Goal: Task Accomplishment & Management: Complete application form

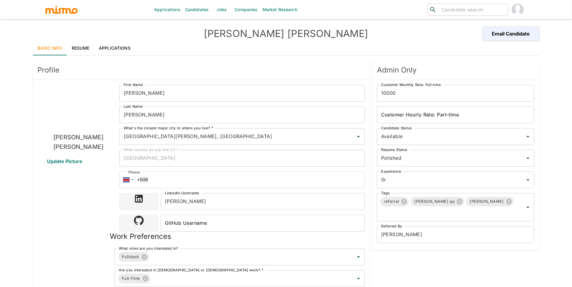
click at [81, 51] on link "Resume" at bounding box center [80, 48] width 27 height 14
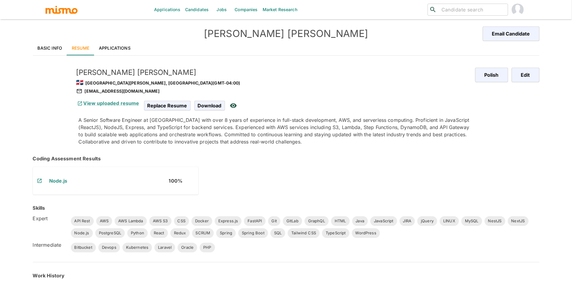
scroll to position [163, 0]
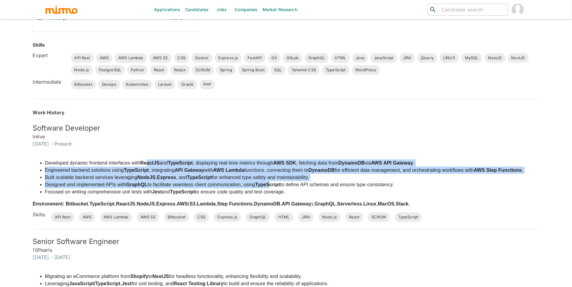
drag, startPoint x: 149, startPoint y: 161, endPoint x: 272, endPoint y: 184, distance: 125.7
click at [272, 184] on ul "Developed dynamic frontend interfaces with ReactJS and TypeScript , displaying …" at bounding box center [278, 178] width 490 height 36
click at [272, 184] on strong "TypeScript" at bounding box center [267, 184] width 25 height 5
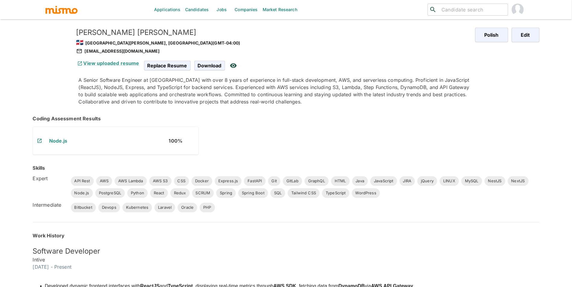
scroll to position [0, 0]
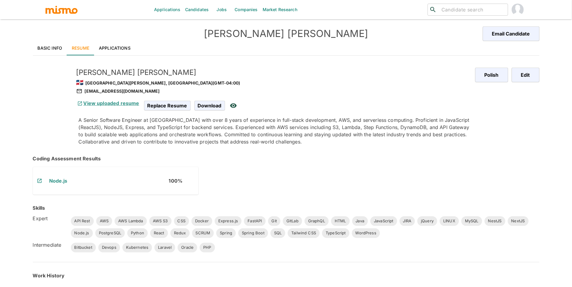
click at [122, 104] on link "View uploaded resume" at bounding box center [107, 103] width 63 height 6
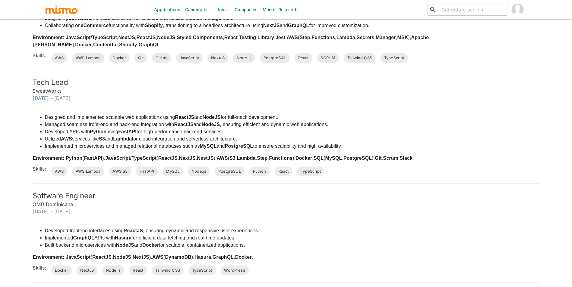
scroll to position [472, 0]
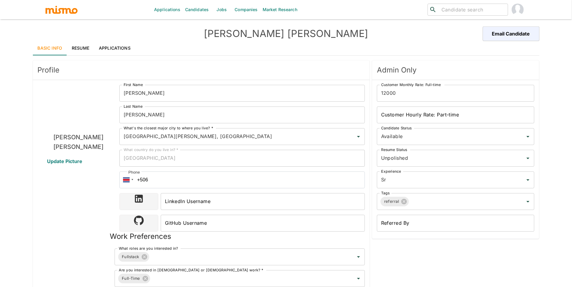
click at [82, 49] on link "Resume" at bounding box center [80, 48] width 27 height 14
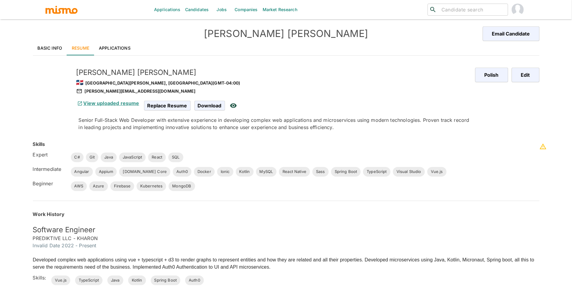
click at [121, 106] on link "View uploaded resume" at bounding box center [107, 103] width 63 height 6
click at [113, 43] on link "Applications" at bounding box center [114, 48] width 41 height 14
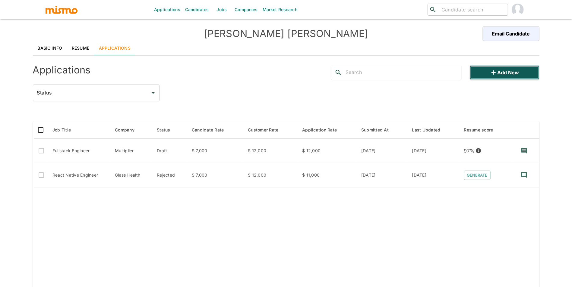
click at [517, 77] on button "Add new" at bounding box center [503, 72] width 69 height 14
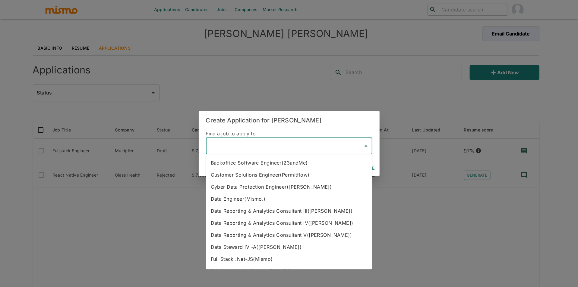
click at [260, 149] on input "text" at bounding box center [285, 145] width 152 height 11
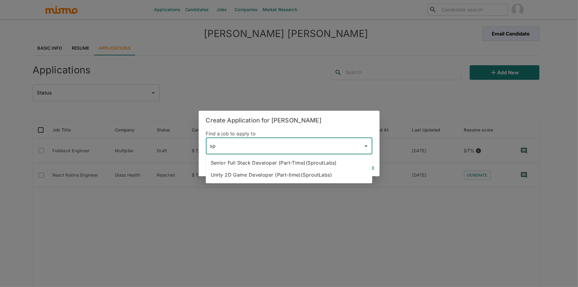
drag, startPoint x: 288, startPoint y: 160, endPoint x: 305, endPoint y: 162, distance: 16.7
click at [288, 160] on li "Senior Full Stack Developer (Part-Time)(SproutLabs)" at bounding box center [289, 163] width 166 height 12
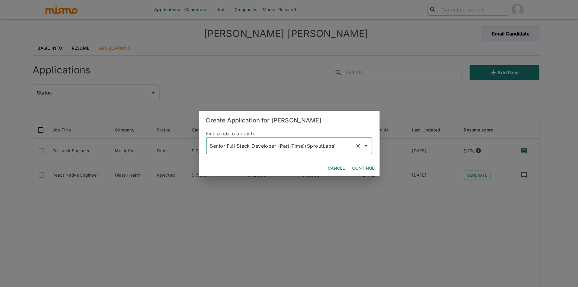
type input "Senior Full Stack Developer (Part-Time)(SproutLabs)"
click at [352, 167] on button "Continue" at bounding box center [363, 168] width 27 height 11
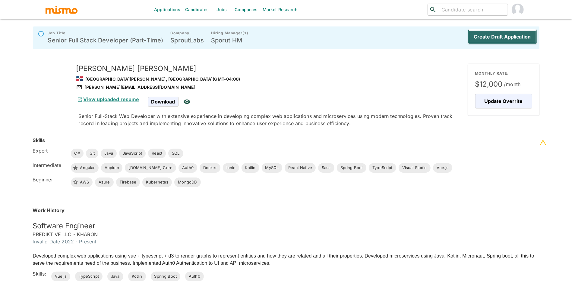
click at [510, 35] on button "Create Draft Application" at bounding box center [502, 37] width 69 height 14
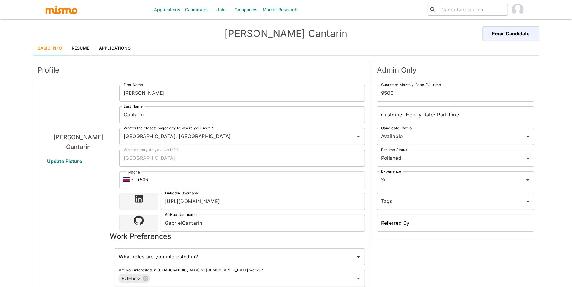
click at [80, 47] on link "Resume" at bounding box center [80, 48] width 27 height 14
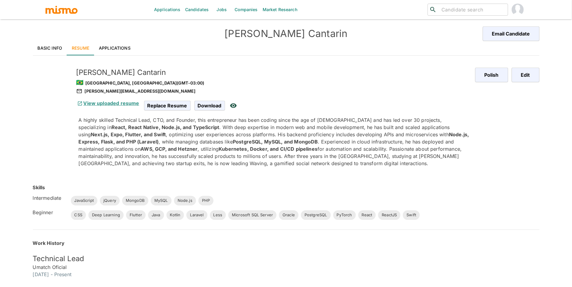
click at [113, 103] on link "View uploaded resume" at bounding box center [107, 103] width 63 height 6
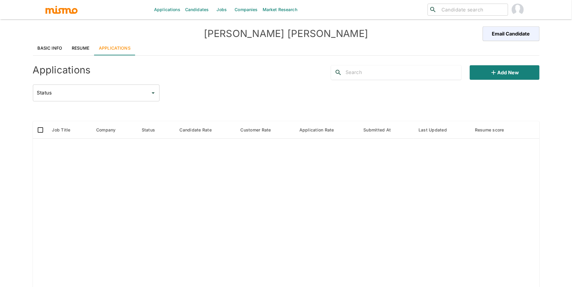
click at [83, 55] on link "Resume" at bounding box center [80, 48] width 27 height 14
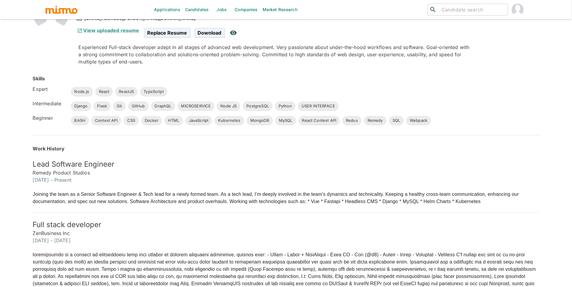
scroll to position [66, 0]
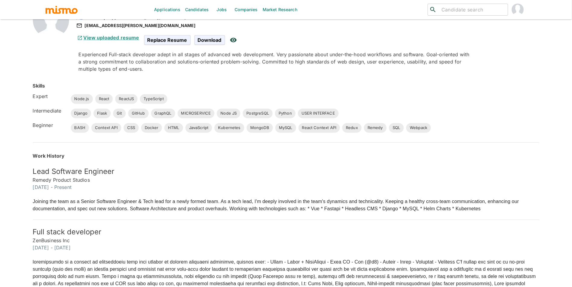
click at [124, 39] on link "View uploaded resume" at bounding box center [107, 38] width 63 height 6
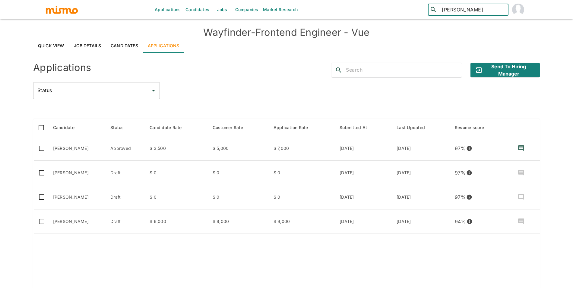
click at [454, 13] on input "lucas ferreira" at bounding box center [472, 9] width 66 height 8
type input "f"
type input "lucas"
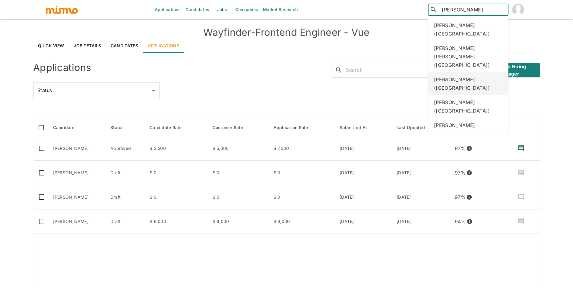
click at [460, 73] on div "Lucas Santos (Brazil)" at bounding box center [468, 83] width 80 height 23
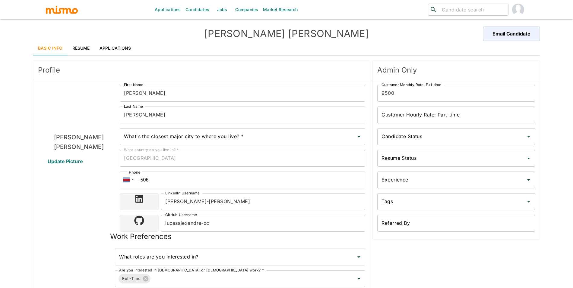
type input "[GEOGRAPHIC_DATA], [GEOGRAPHIC_DATA]"
type input "USD"
type input "2 weeks"
type input "Available"
type input "Polished"
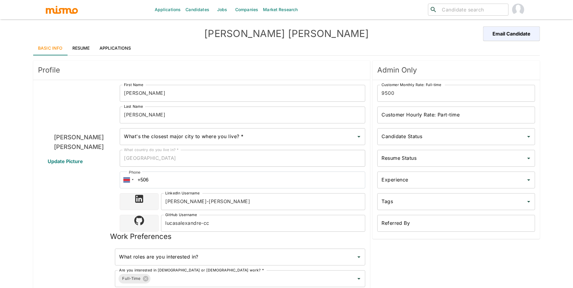
type input "Sr"
drag, startPoint x: 125, startPoint y: 45, endPoint x: 130, endPoint y: 44, distance: 5.6
click at [125, 45] on link "Applications" at bounding box center [115, 48] width 41 height 14
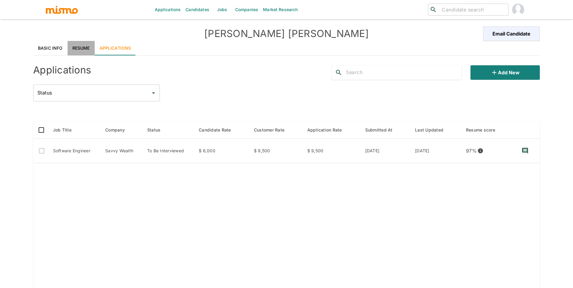
click at [88, 44] on link "Resume" at bounding box center [81, 48] width 27 height 14
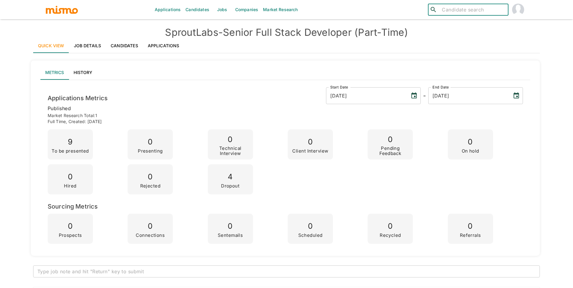
scroll to position [747, 0]
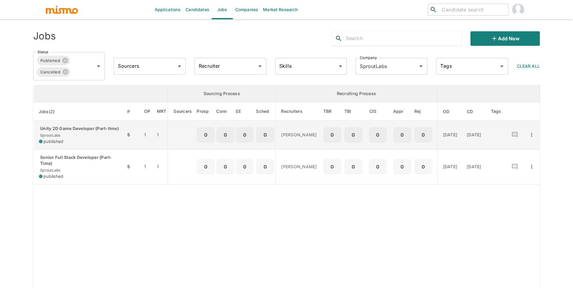
click at [103, 134] on td "Unity 2D Game Developer (Part-time) SproutLabs published" at bounding box center [80, 135] width 92 height 29
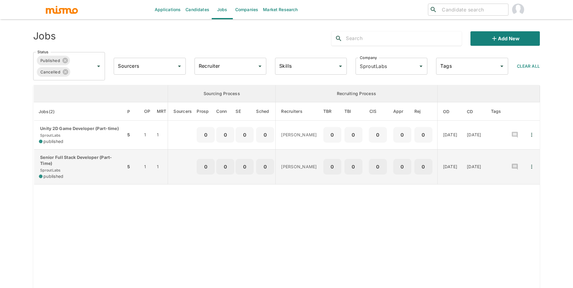
click at [61, 175] on div "Senior Full Stack Developer (Part-Time) SproutLabs published" at bounding box center [80, 167] width 82 height 25
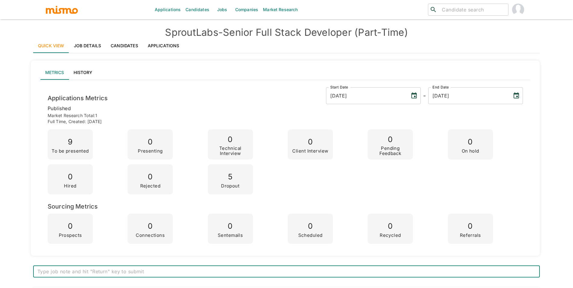
click at [366, 36] on h4 "SproutLabs - Senior Full Stack Developer (Part-Time)" at bounding box center [286, 33] width 506 height 12
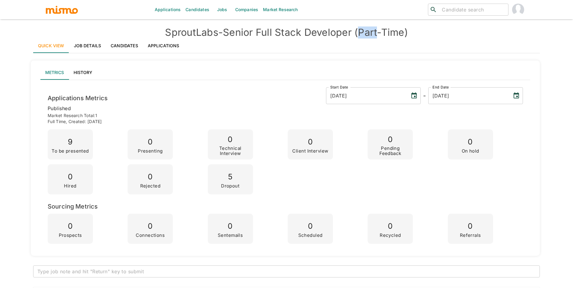
click at [366, 36] on h4 "SproutLabs - Senior Full Stack Developer (Part-Time)" at bounding box center [286, 33] width 506 height 12
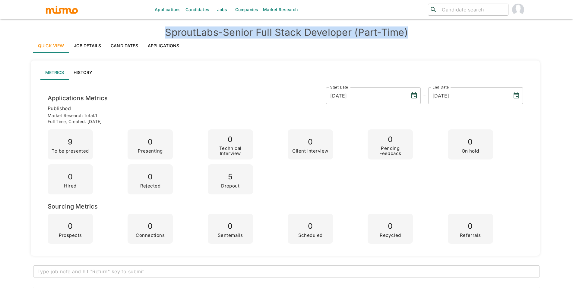
copy h4 "SproutLabs - Senior Full Stack Developer (Part-Time)"
click at [81, 43] on link "Job Details" at bounding box center [87, 46] width 37 height 14
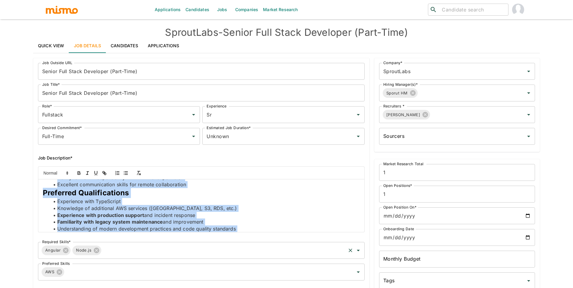
scroll to position [324, 0]
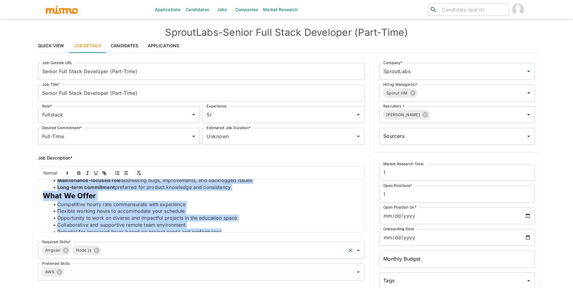
drag, startPoint x: 54, startPoint y: 188, endPoint x: 192, endPoint y: 250, distance: 151.5
click at [192, 250] on div "Job Outside URL Senior Full Stack Developer (Part-Time) Job Outside URL Job Tit…" at bounding box center [198, 170] width 331 height 225
copy div "sition Overview We are seeking an experienced Senior Full Stack Developer to jo…"
